Goal: Task Accomplishment & Management: Manage account settings

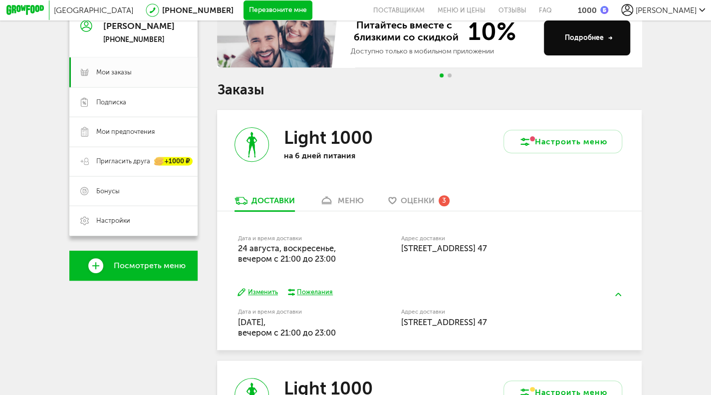
scroll to position [127, 0]
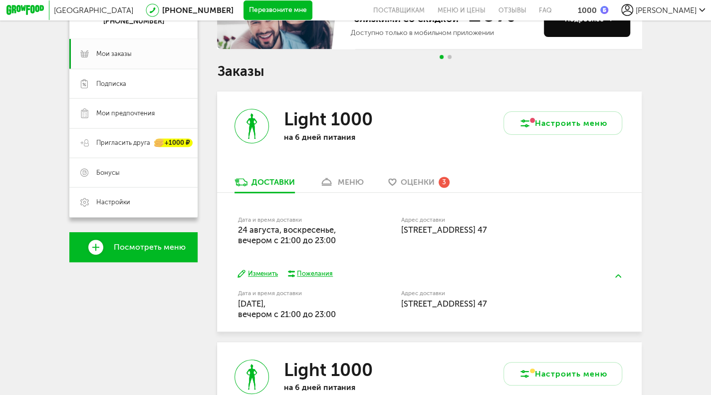
click at [427, 185] on span "Оценки" at bounding box center [418, 181] width 34 height 9
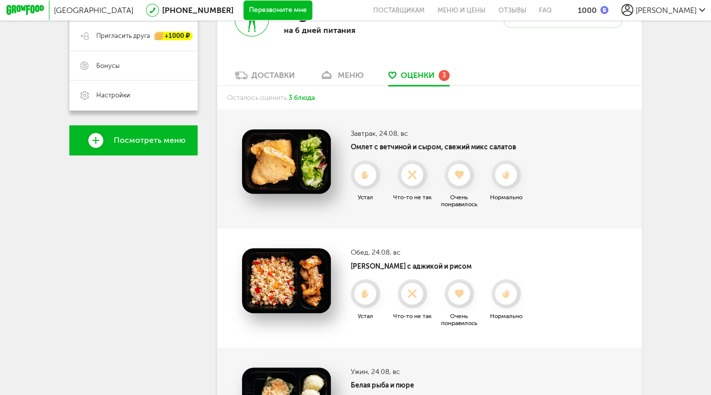
scroll to position [225, 0]
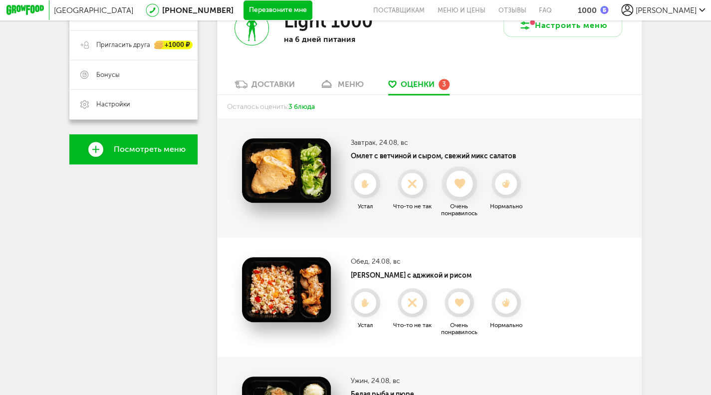
click at [459, 189] on use at bounding box center [459, 184] width 10 height 10
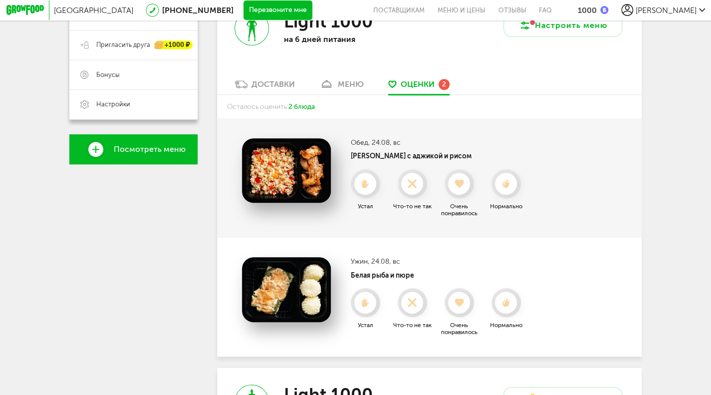
click at [459, 188] on use at bounding box center [459, 184] width 9 height 8
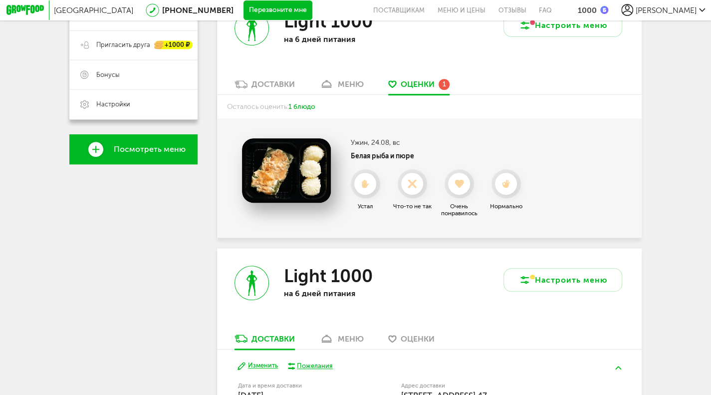
click at [459, 188] on use at bounding box center [459, 184] width 9 height 8
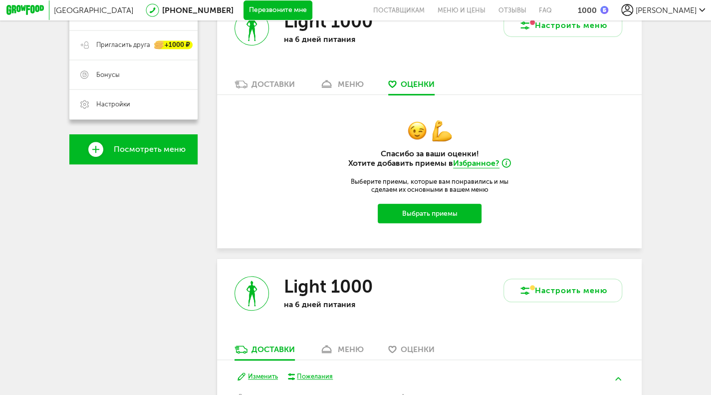
click at [273, 89] on div "Доставки" at bounding box center [273, 83] width 43 height 9
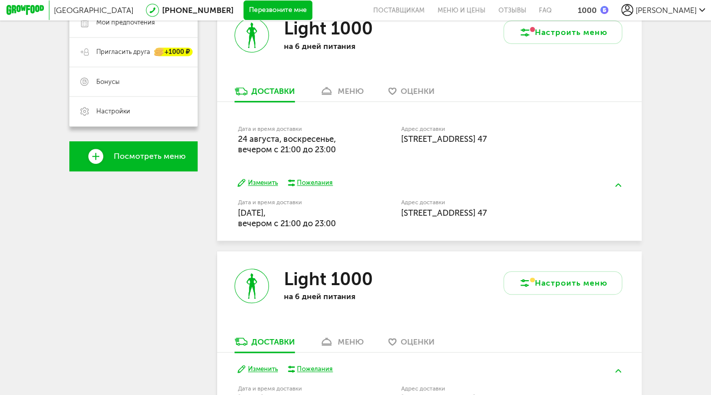
scroll to position [218, 0]
click at [261, 186] on button "Изменить" at bounding box center [258, 182] width 40 height 9
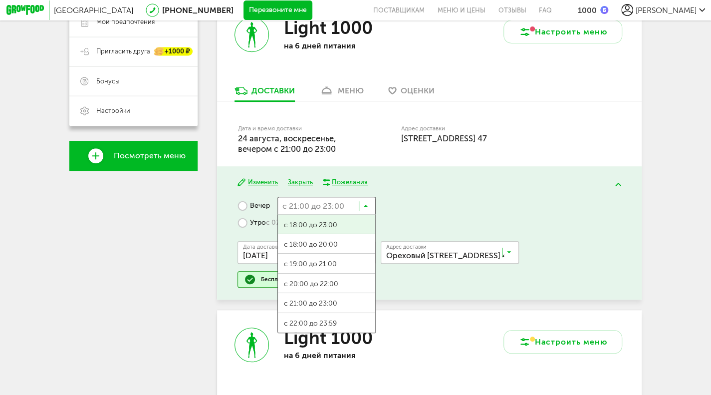
click at [363, 210] on input "Search for option" at bounding box center [327, 205] width 99 height 17
click at [314, 249] on span "с 18:00 до 20:00" at bounding box center [327, 244] width 98 height 21
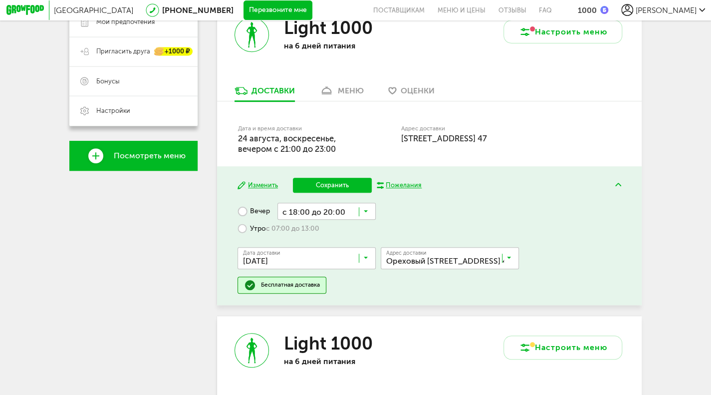
click at [320, 187] on button "Сохранить" at bounding box center [332, 185] width 79 height 15
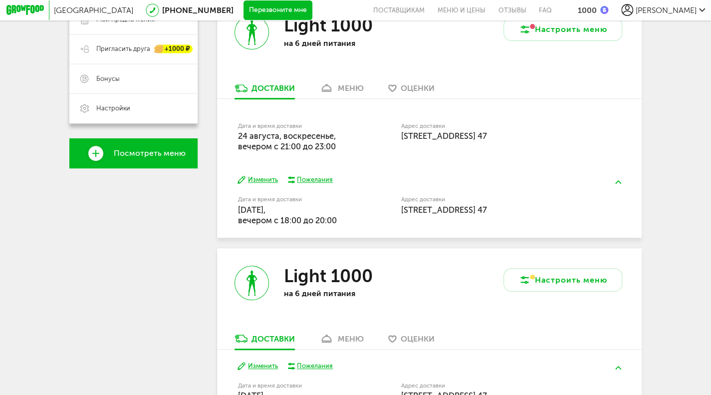
scroll to position [231, 0]
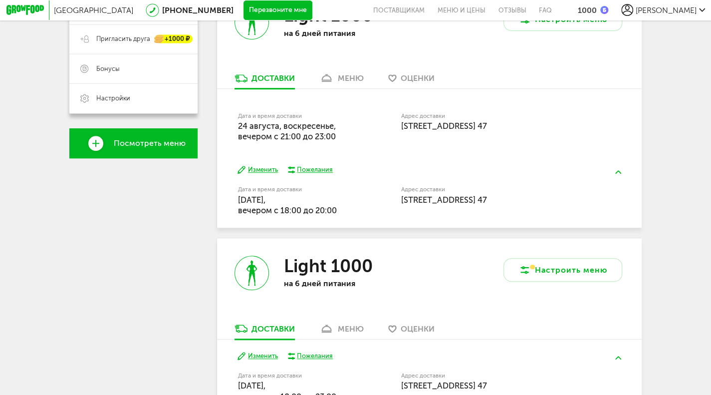
click at [353, 72] on div "Light 1000 на 6 дней питания" at bounding box center [323, 30] width 213 height 85
click at [354, 83] on div "меню" at bounding box center [351, 77] width 26 height 9
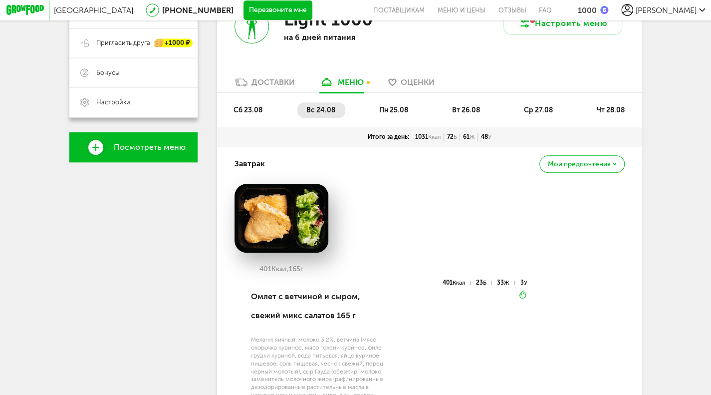
scroll to position [232, 0]
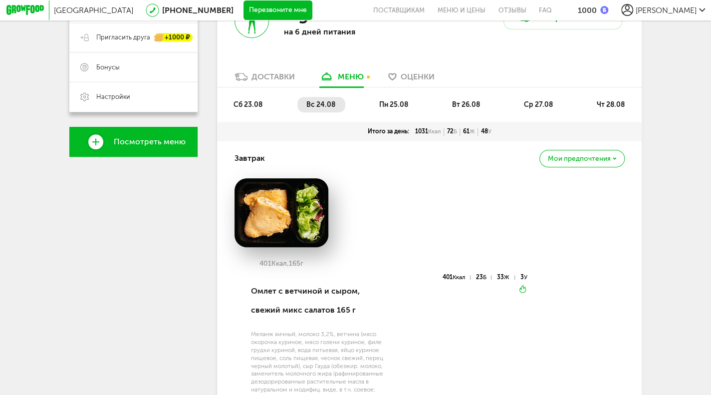
click at [390, 109] on span "пн 25.08" at bounding box center [393, 104] width 29 height 8
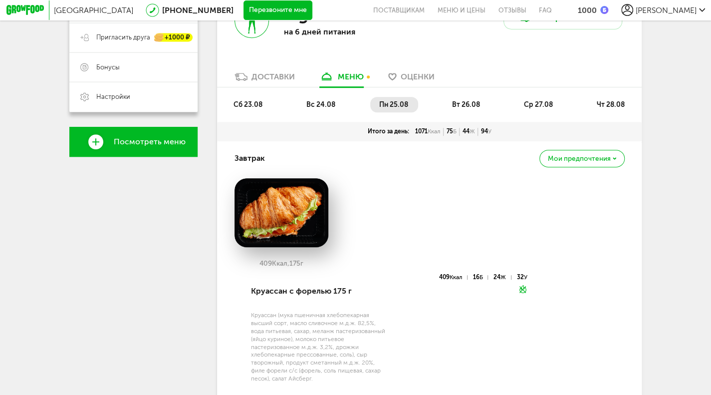
click at [480, 104] on span "вт 26.08" at bounding box center [466, 104] width 28 height 8
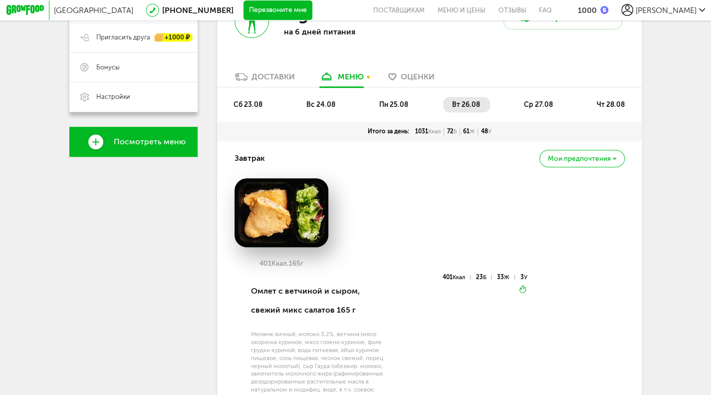
click at [540, 104] on span "ср 27.08" at bounding box center [538, 104] width 29 height 8
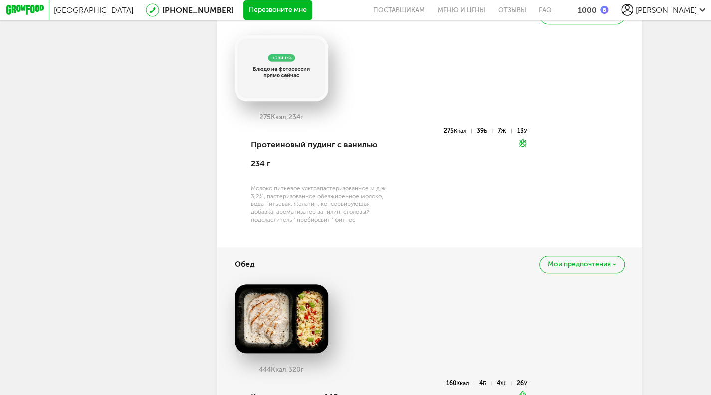
scroll to position [248, 0]
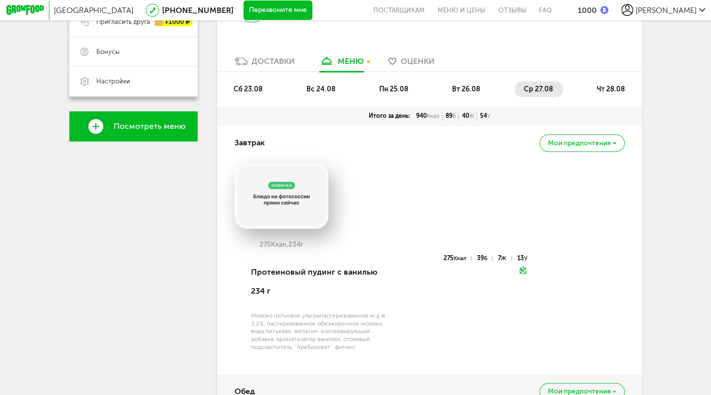
click at [615, 91] on span "чт 28.08" at bounding box center [611, 89] width 28 height 8
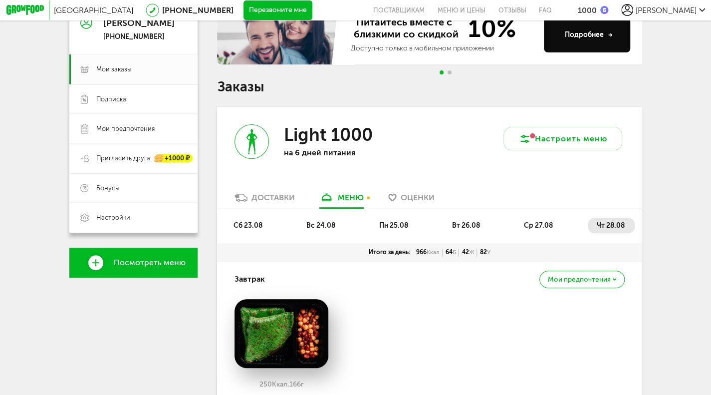
scroll to position [183, 0]
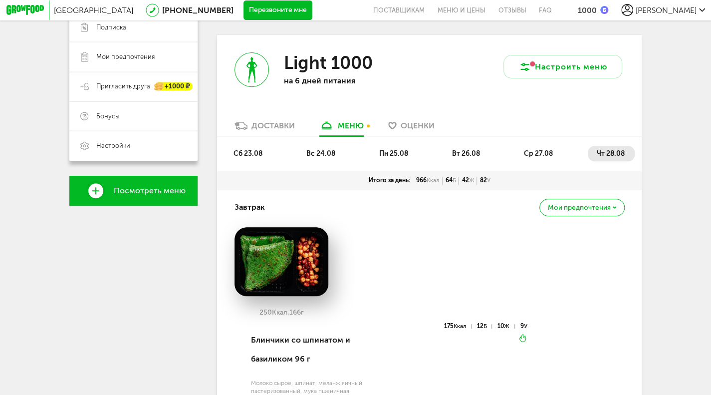
click at [274, 125] on div "Доставки" at bounding box center [273, 125] width 43 height 9
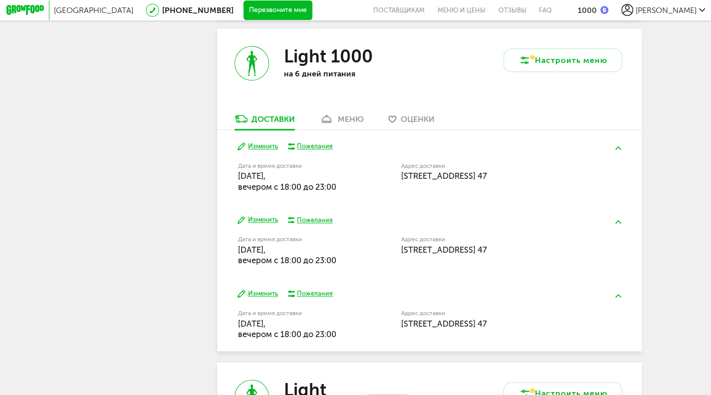
scroll to position [457, 0]
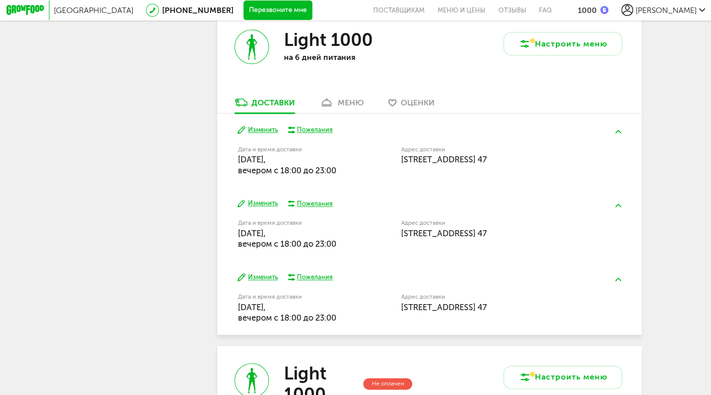
click at [345, 107] on div "меню" at bounding box center [351, 102] width 26 height 9
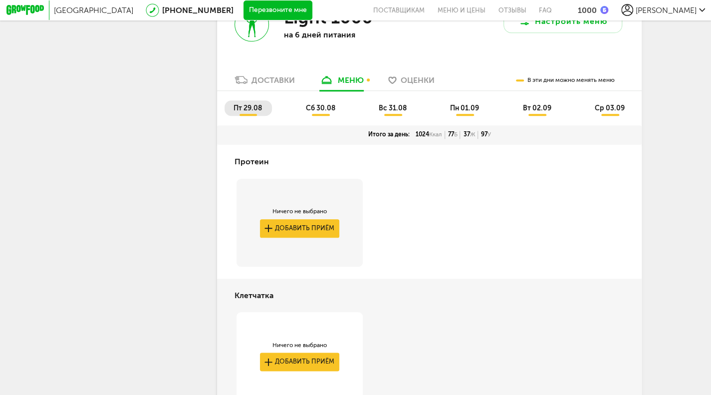
scroll to position [469, 0]
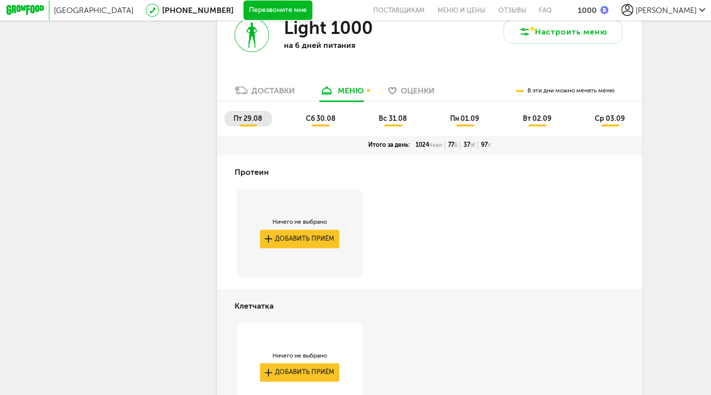
click at [324, 123] on span "сб 30.08" at bounding box center [319, 118] width 29 height 8
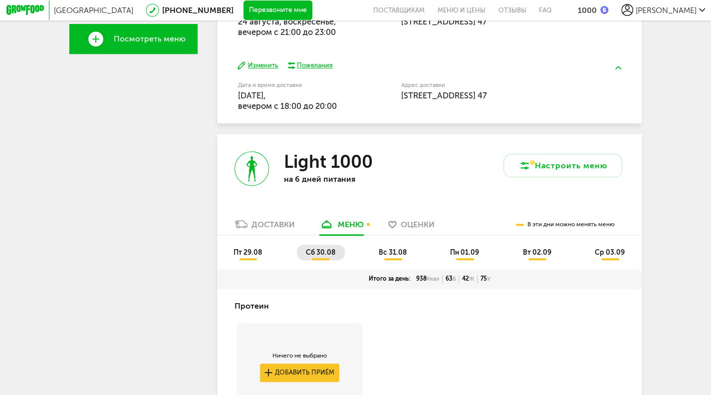
scroll to position [326, 0]
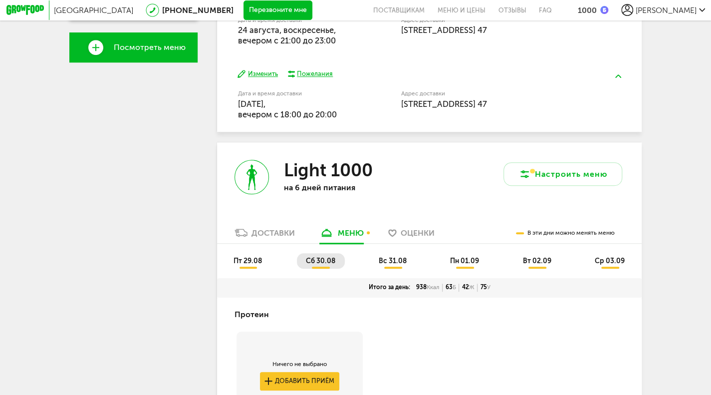
click at [397, 262] on li "вс 31.08" at bounding box center [393, 260] width 47 height 15
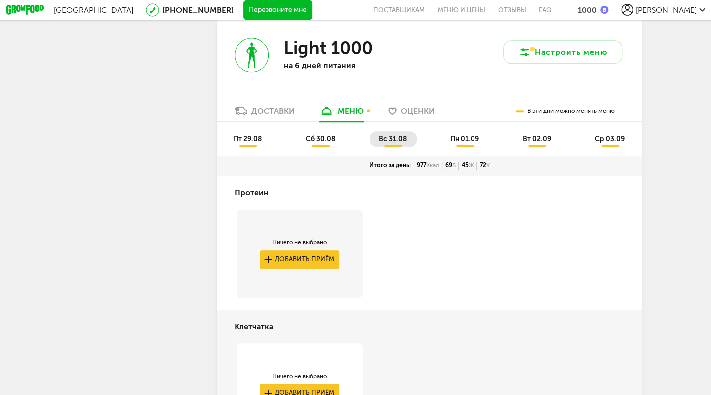
scroll to position [444, 0]
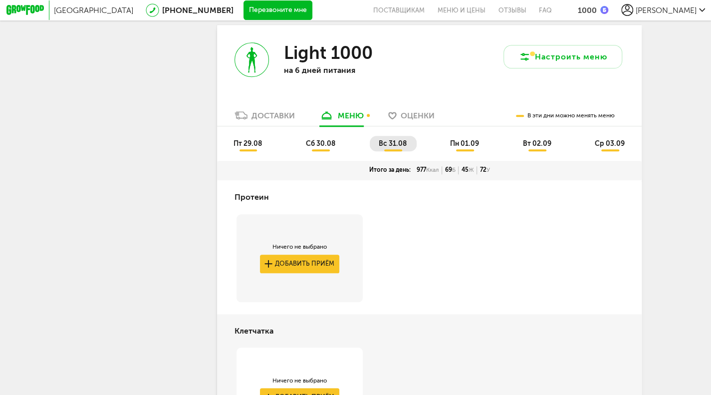
click at [476, 148] on span "пн 01.09" at bounding box center [464, 143] width 29 height 8
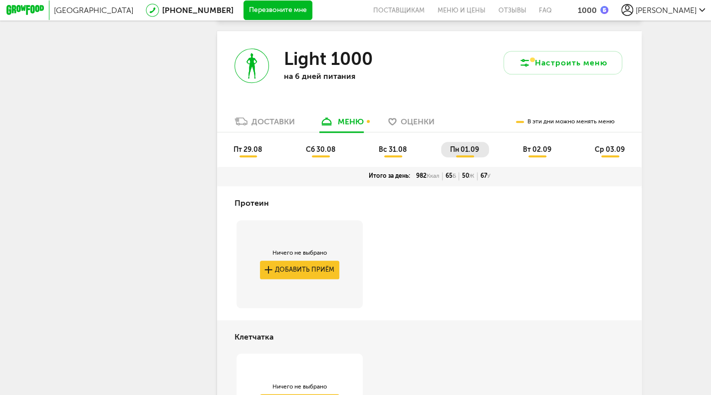
scroll to position [421, 0]
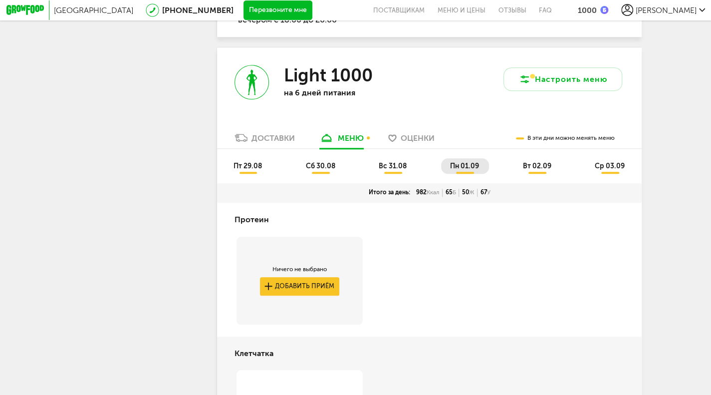
click at [544, 170] on span "вт 02.09" at bounding box center [537, 166] width 28 height 8
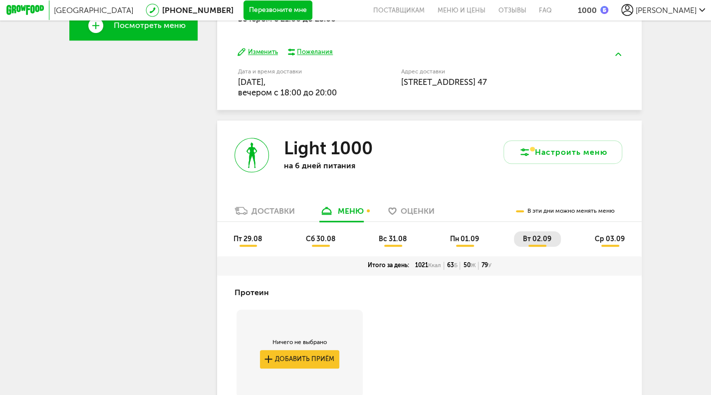
scroll to position [426, 0]
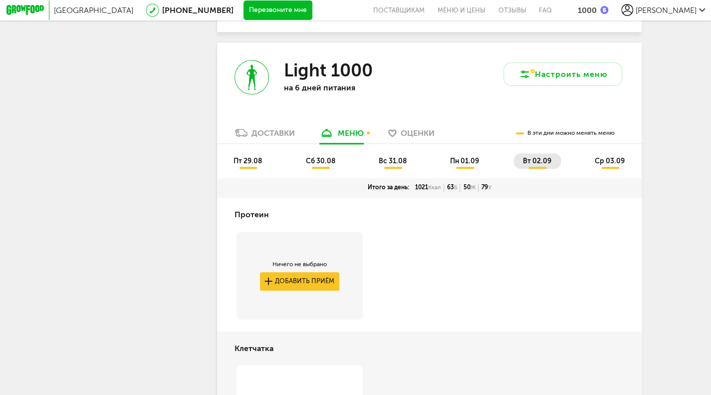
click at [616, 165] on span "ср 03.09" at bounding box center [610, 161] width 30 height 8
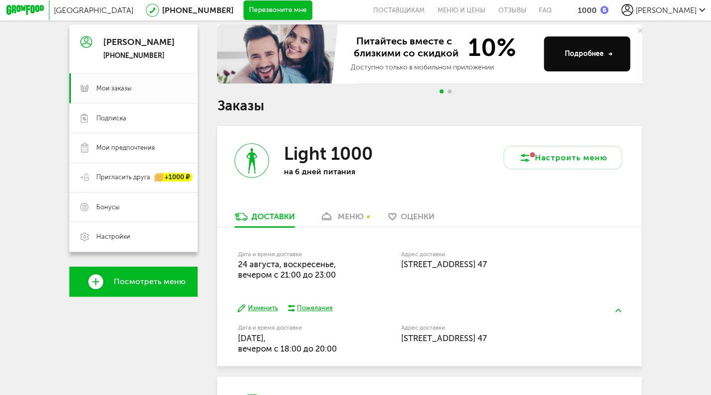
scroll to position [0, 0]
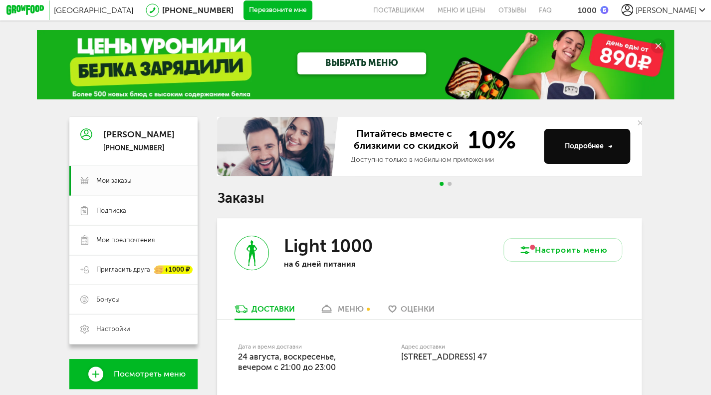
click at [259, 311] on div "Доставки" at bounding box center [273, 308] width 43 height 9
click at [109, 185] on span "Мои заказы" at bounding box center [113, 180] width 35 height 9
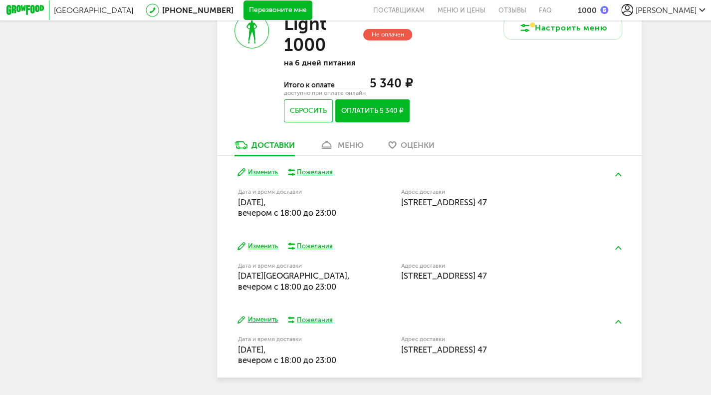
scroll to position [1951, 0]
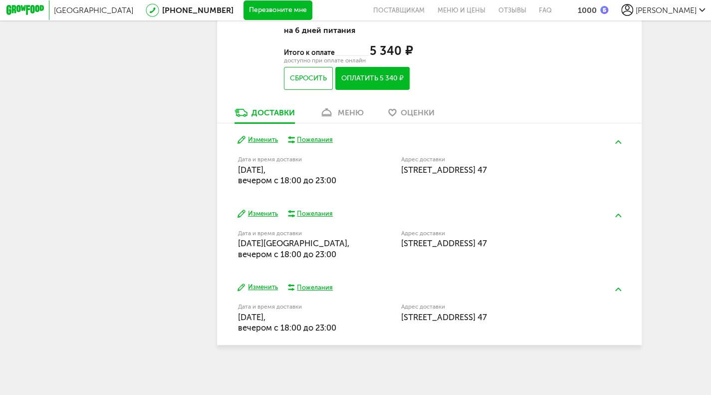
click at [354, 110] on div "меню" at bounding box center [351, 112] width 26 height 9
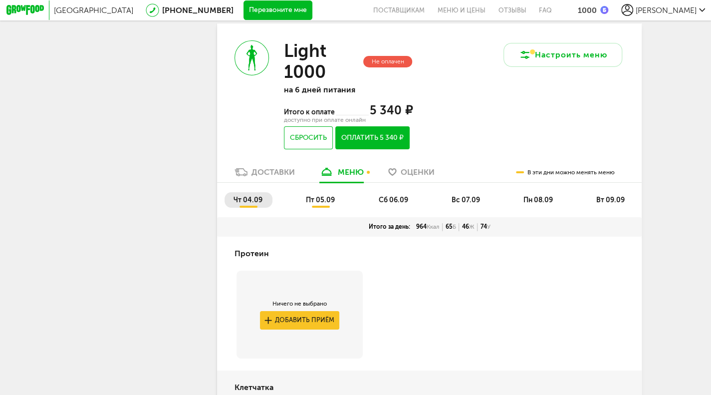
scroll to position [1972, 0]
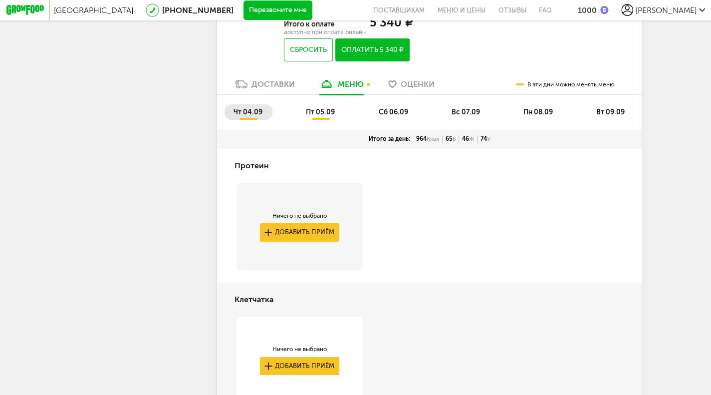
click at [318, 116] on span "пт 05.09" at bounding box center [320, 112] width 29 height 8
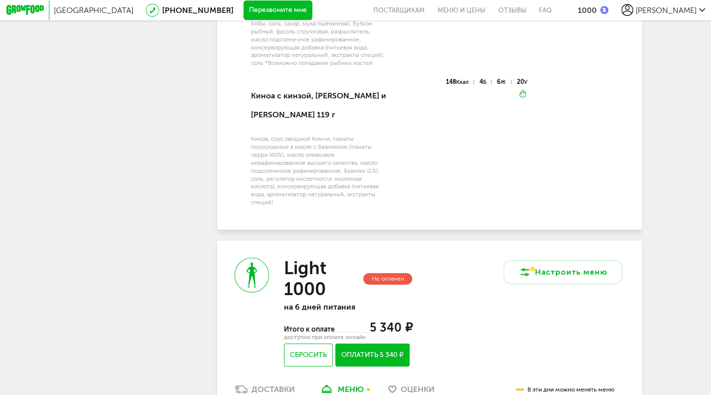
scroll to position [1900, 0]
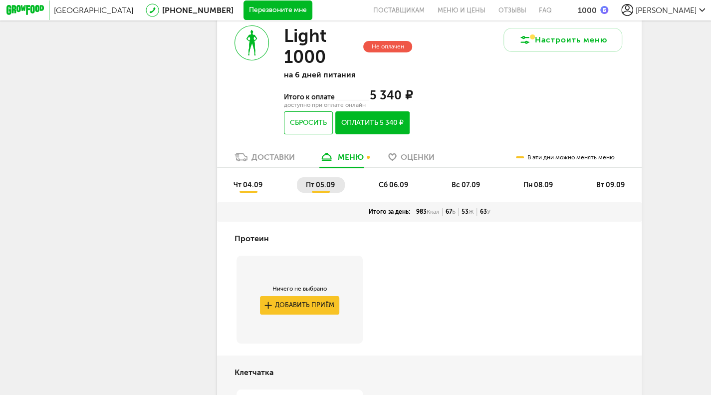
click at [389, 189] on span "сб 06.09" at bounding box center [392, 185] width 29 height 8
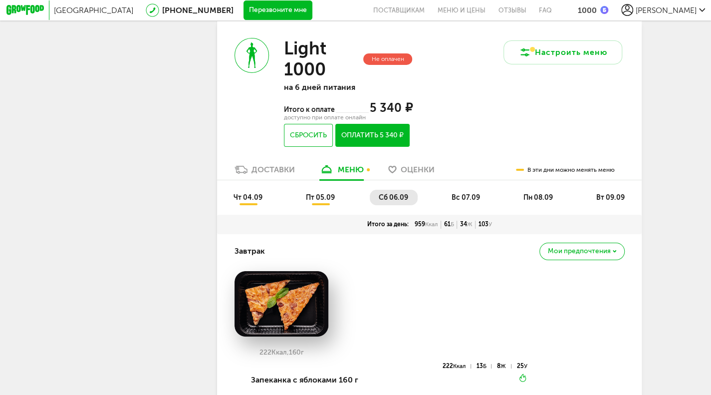
scroll to position [1952, 0]
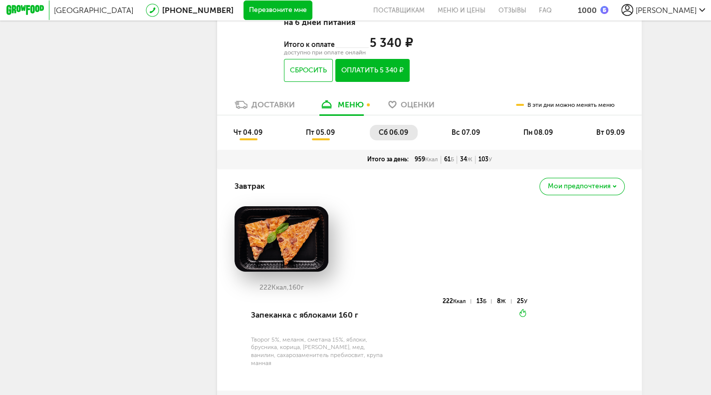
click at [479, 136] on span "вс 07.09" at bounding box center [466, 132] width 28 height 8
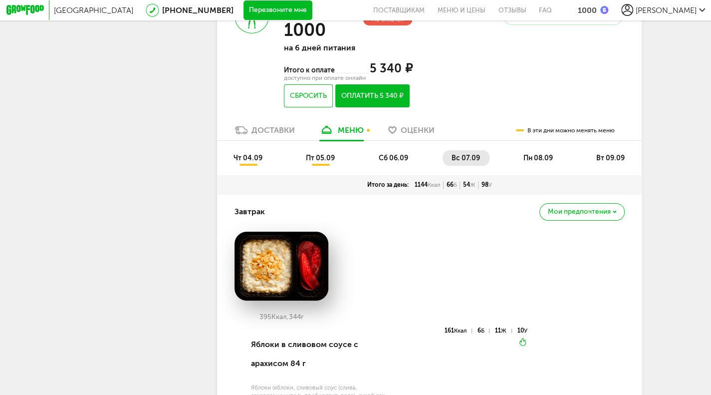
scroll to position [1918, 0]
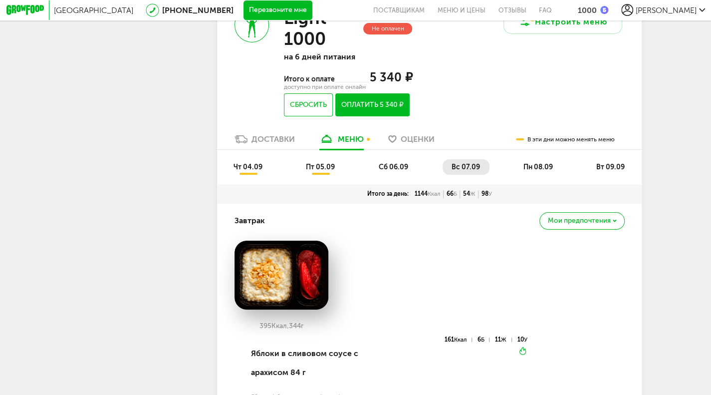
click at [550, 171] on span "пн 08.09" at bounding box center [538, 167] width 29 height 8
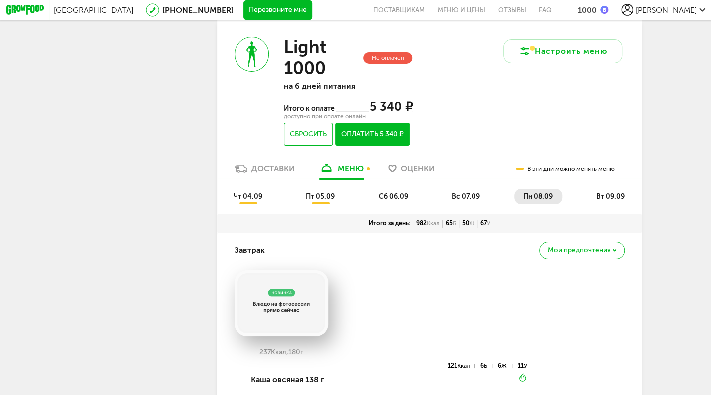
scroll to position [1852, 0]
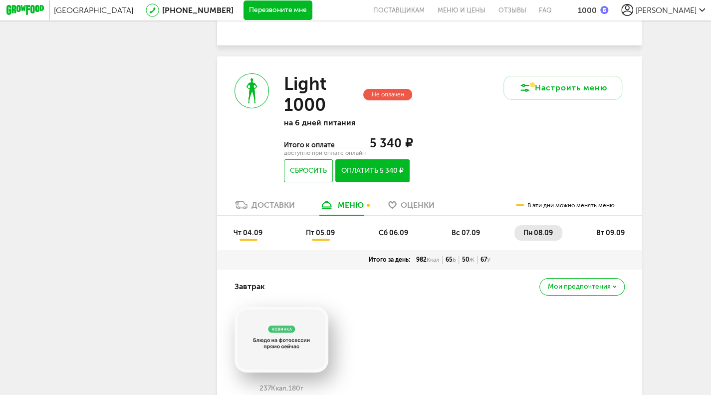
click at [608, 232] on li "вт 09.09" at bounding box center [610, 232] width 47 height 15
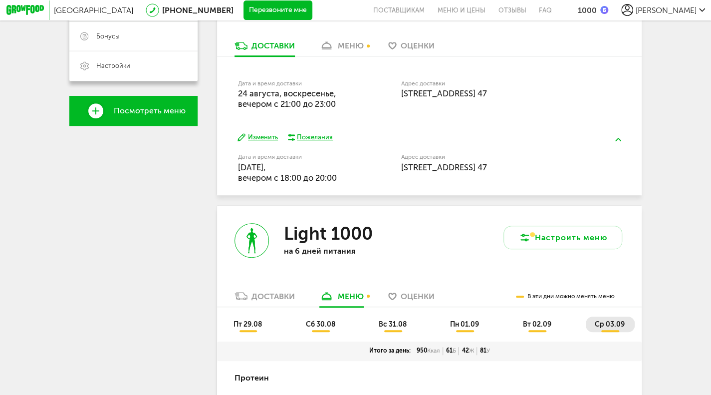
scroll to position [295, 0]
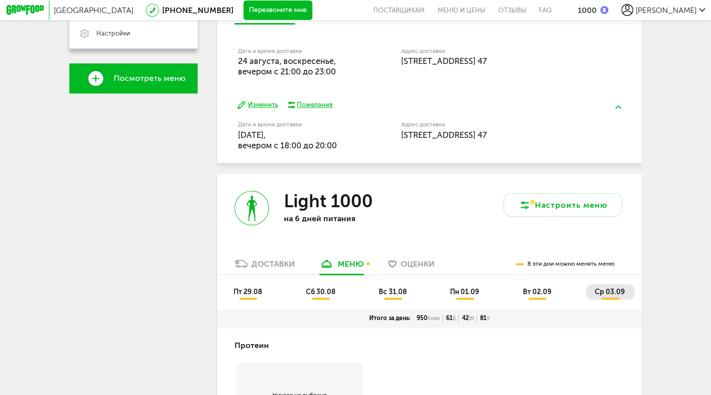
click at [266, 269] on div "Доставки" at bounding box center [273, 263] width 43 height 9
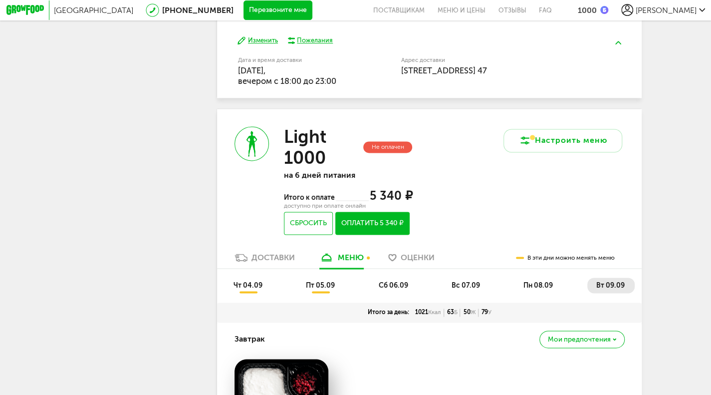
scroll to position [718, 0]
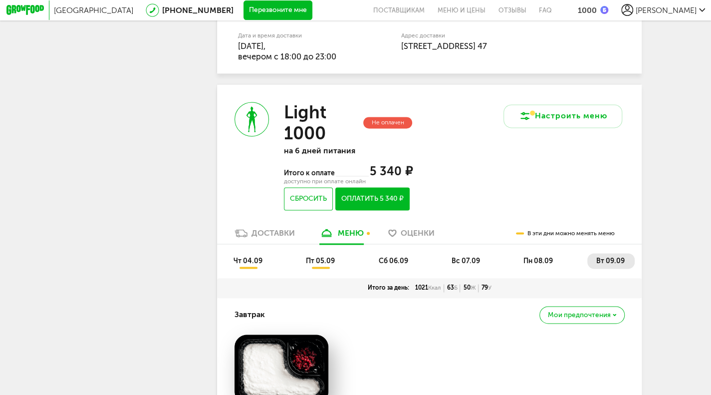
click at [256, 238] on div "Доставки" at bounding box center [273, 232] width 43 height 9
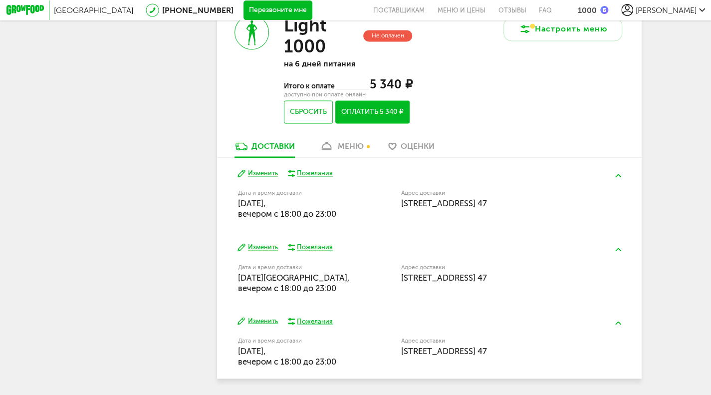
scroll to position [799, 0]
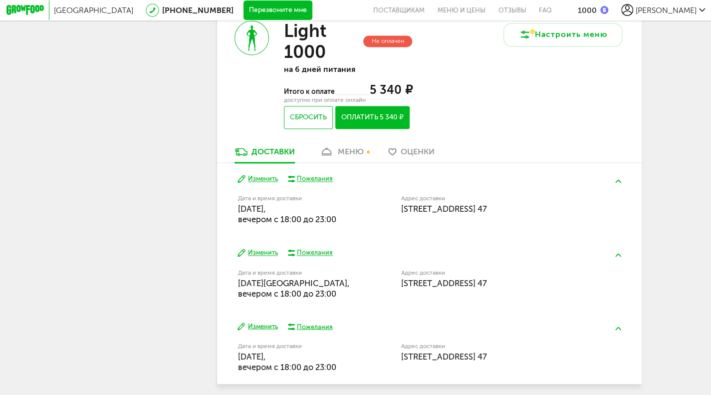
click at [363, 156] on div "меню" at bounding box center [351, 151] width 26 height 9
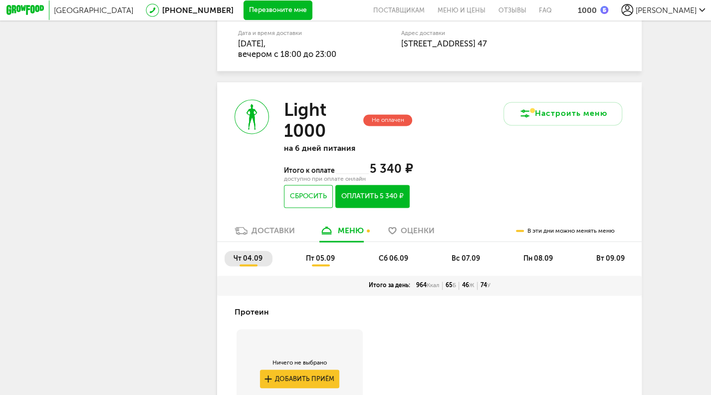
scroll to position [723, 0]
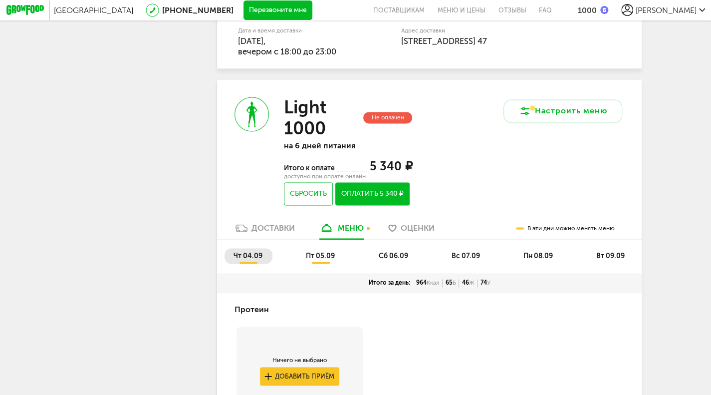
click at [312, 260] on span "пт 05.09" at bounding box center [320, 256] width 29 height 8
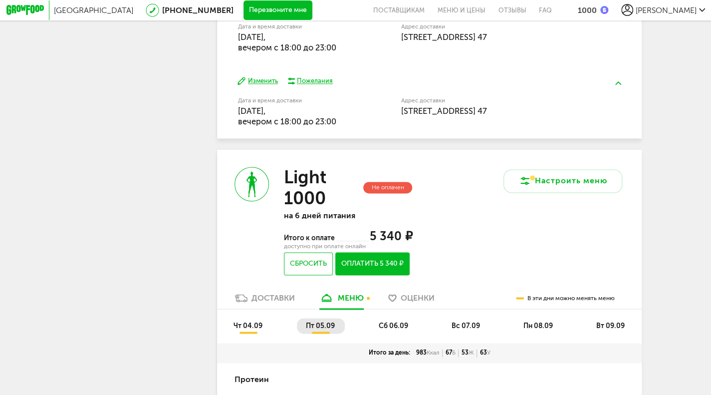
scroll to position [824, 0]
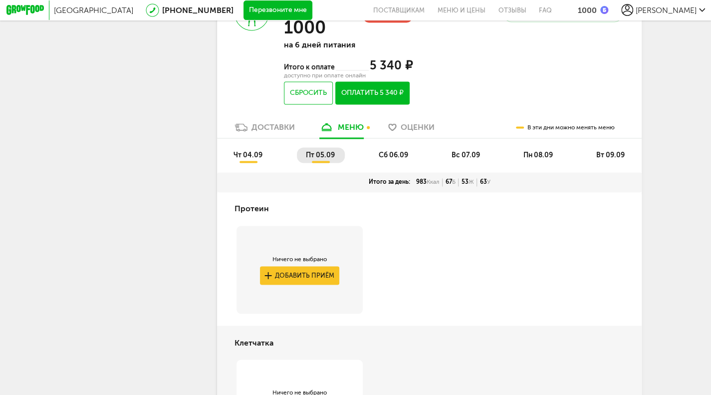
click at [257, 138] on link "Доставки" at bounding box center [265, 130] width 70 height 16
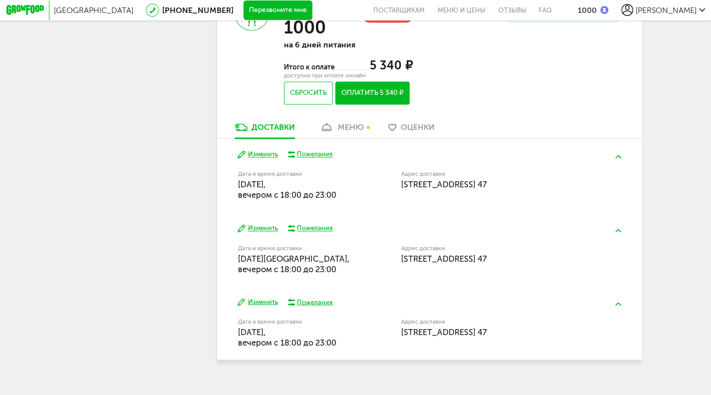
click at [353, 132] on div "меню" at bounding box center [351, 126] width 26 height 9
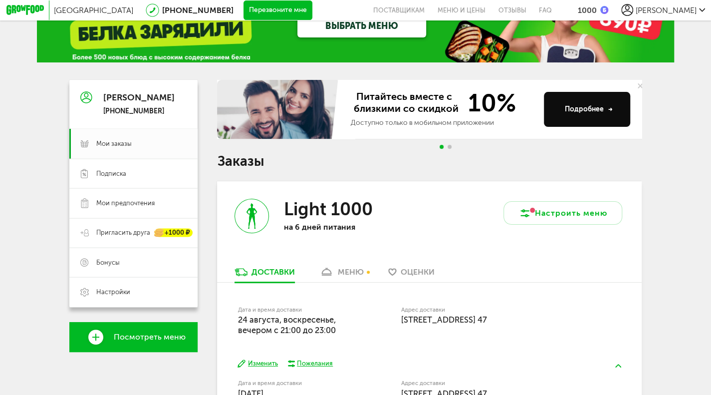
scroll to position [35, 0]
